Goal: Transaction & Acquisition: Purchase product/service

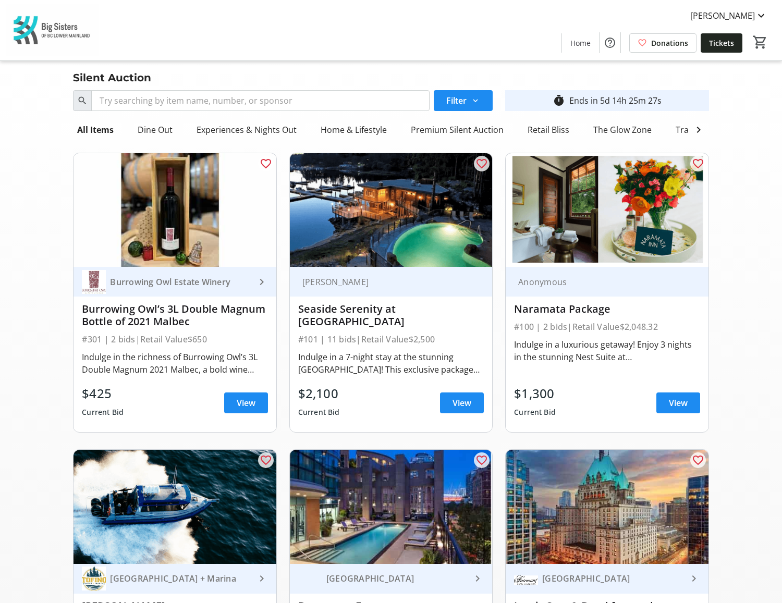
scroll to position [2, 0]
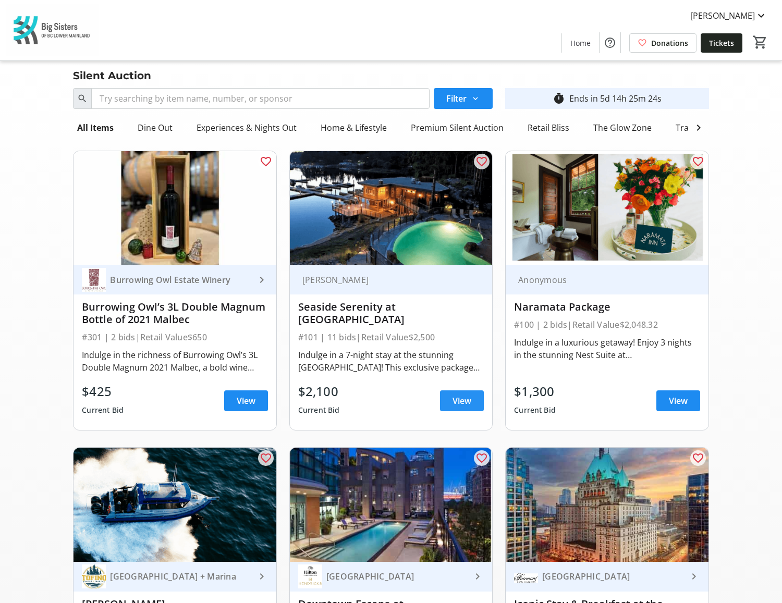
click at [467, 404] on span "View" at bounding box center [462, 401] width 19 height 13
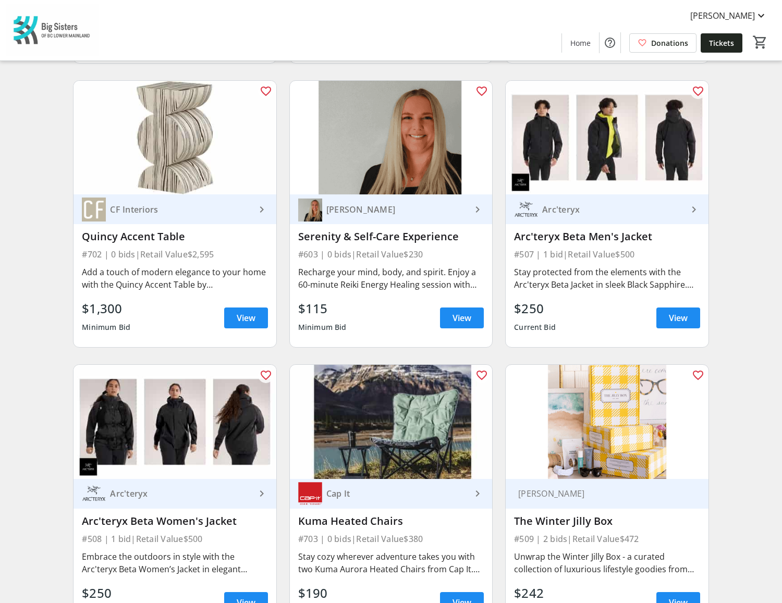
scroll to position [3489, 0]
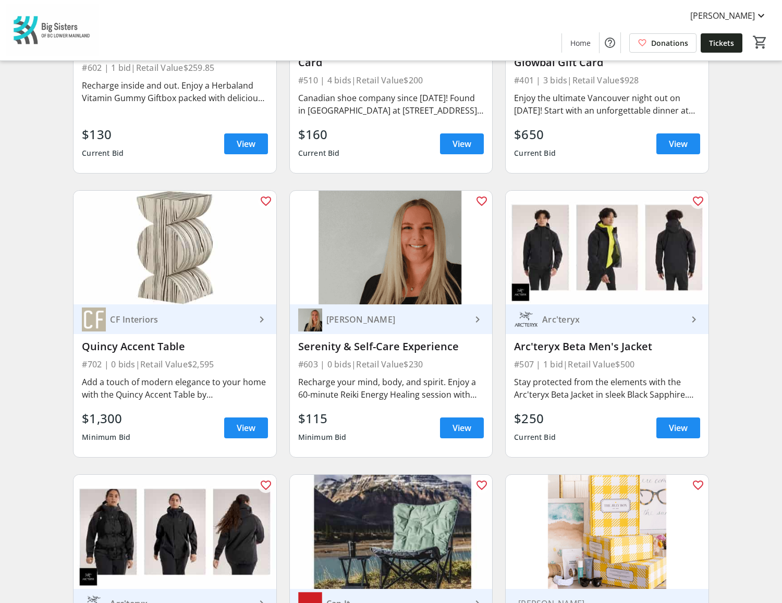
click at [693, 313] on mat-icon "keyboard_arrow_right" at bounding box center [694, 319] width 13 height 13
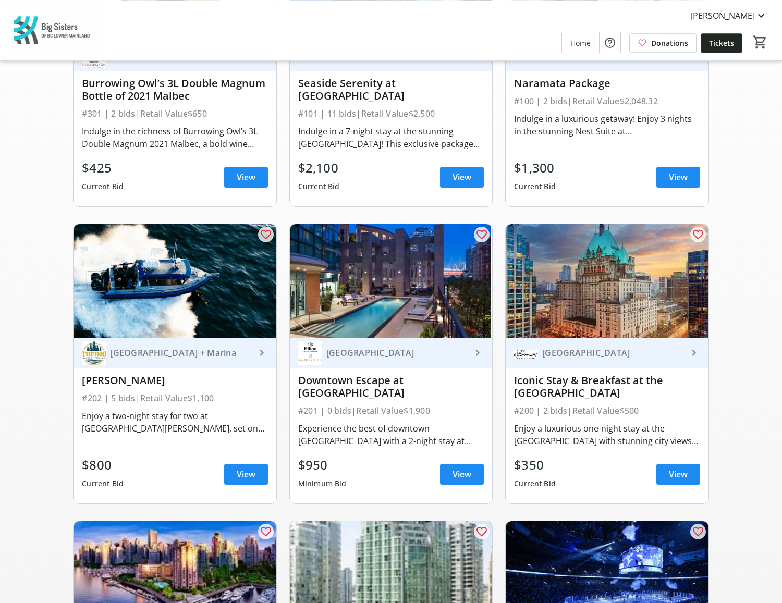
scroll to position [0, 0]
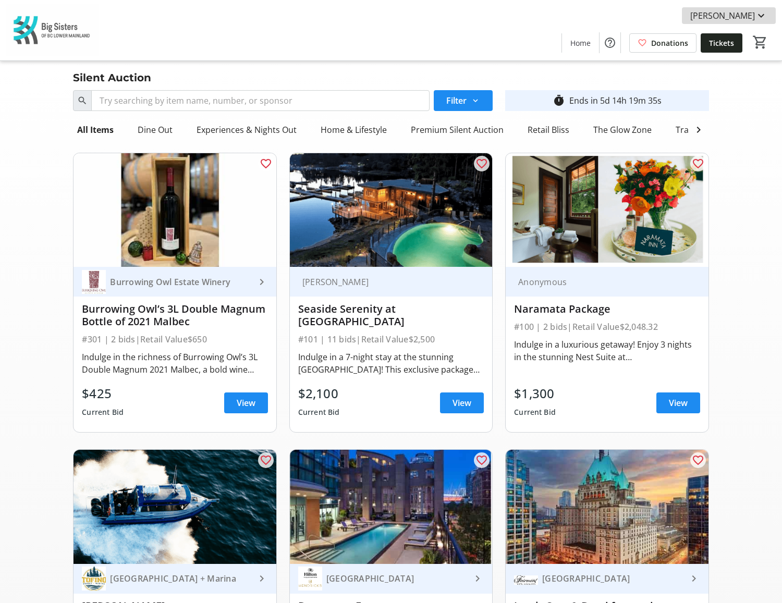
click at [763, 16] on mat-icon at bounding box center [761, 15] width 13 height 13
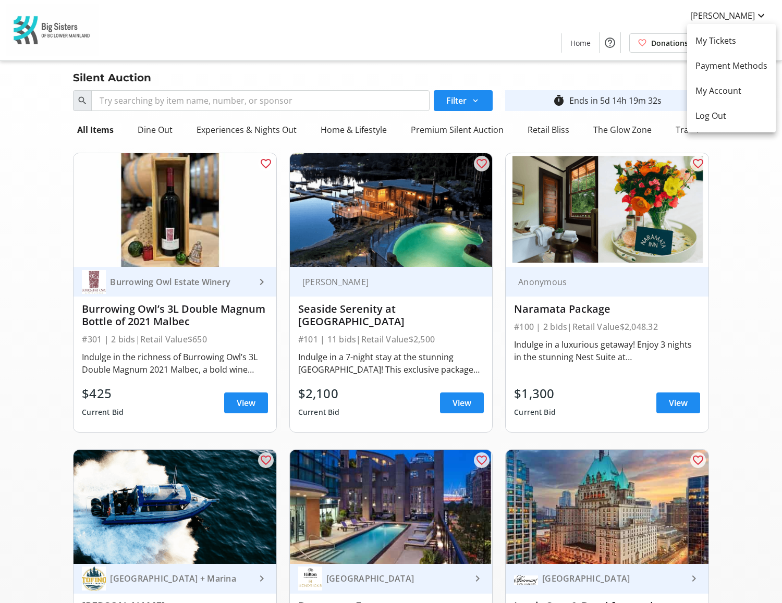
click at [343, 25] on div at bounding box center [391, 301] width 782 height 603
